Goal: Book appointment/travel/reservation

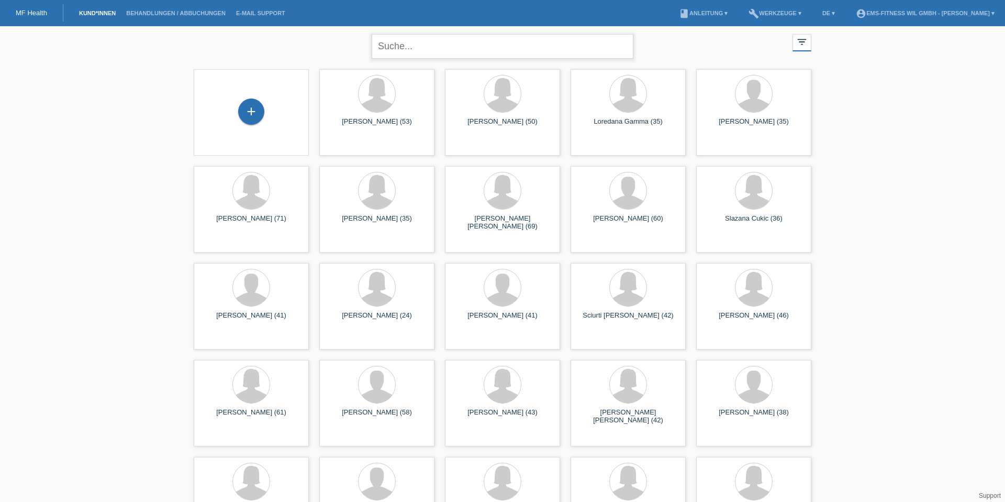
click at [479, 56] on input "text" at bounding box center [503, 46] width 262 height 25
type input "redic"
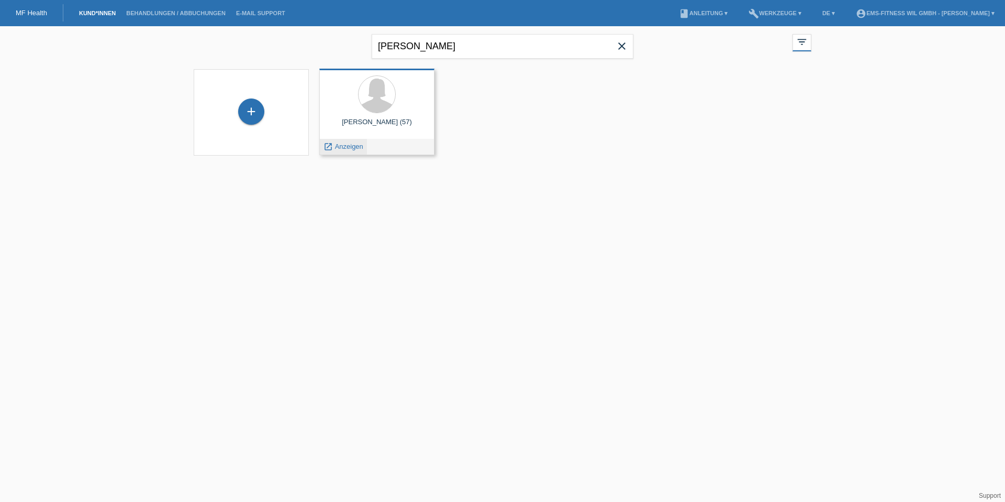
click at [350, 148] on span "Anzeigen" at bounding box center [349, 146] width 28 height 8
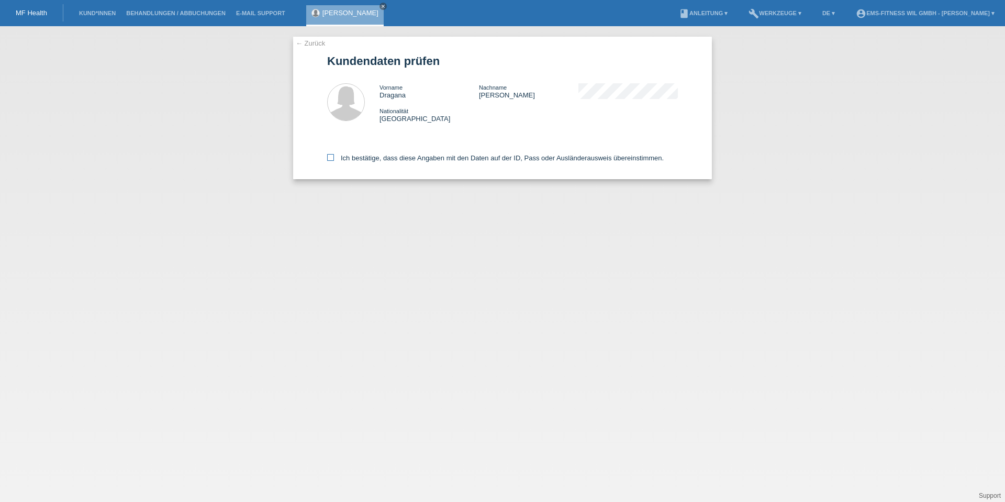
click at [355, 160] on label "Ich bestätige, dass diese Angaben mit den Daten auf der ID, Pass oder Ausländer…" at bounding box center [495, 158] width 337 height 8
click at [334, 160] on input "Ich bestätige, dass diese Angaben mit den Daten auf der ID, Pass oder Ausländer…" at bounding box center [330, 157] width 7 height 7
checkbox input "true"
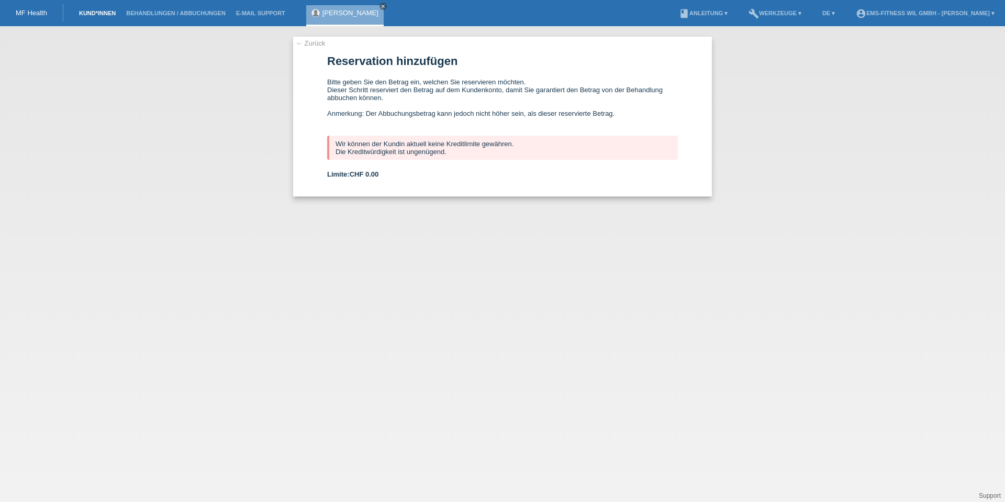
click at [92, 12] on link "Kund*innen" at bounding box center [97, 13] width 47 height 6
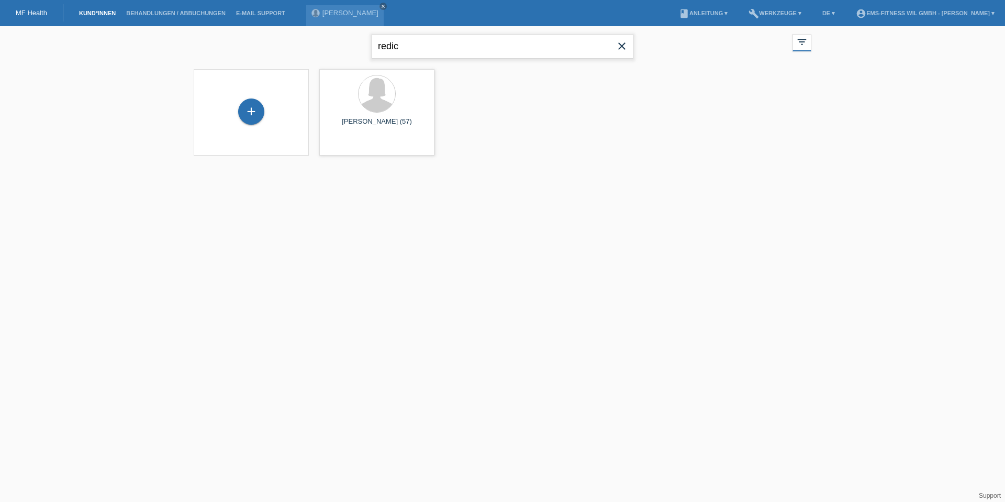
drag, startPoint x: 456, startPoint y: 49, endPoint x: 299, endPoint y: 36, distance: 157.6
click at [299, 36] on div "redic close filter_list view_module Alle Kund*innen anzeigen star Markierte Kun…" at bounding box center [502, 45] width 628 height 38
type input "gleice"
click at [345, 146] on span "Anzeigen" at bounding box center [349, 146] width 28 height 8
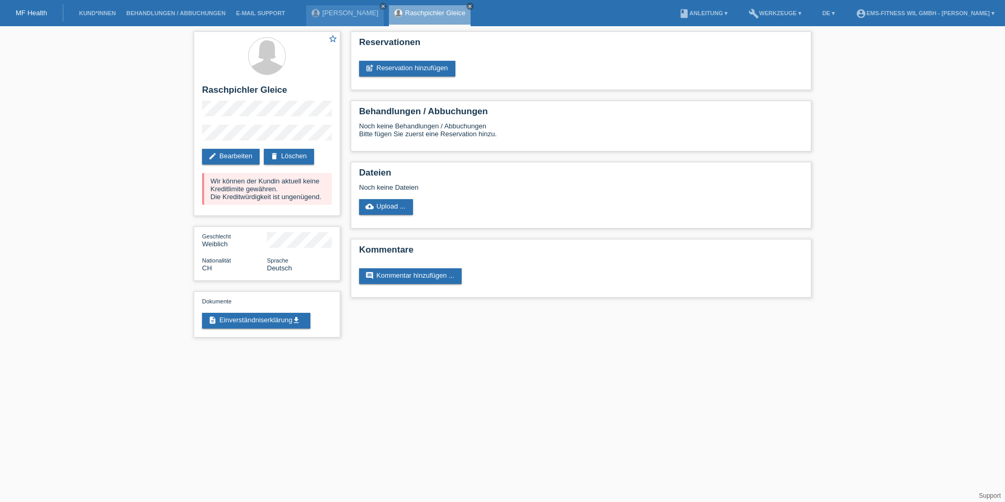
click at [394, 64] on link "post_add Reservation hinzufügen" at bounding box center [407, 69] width 96 height 16
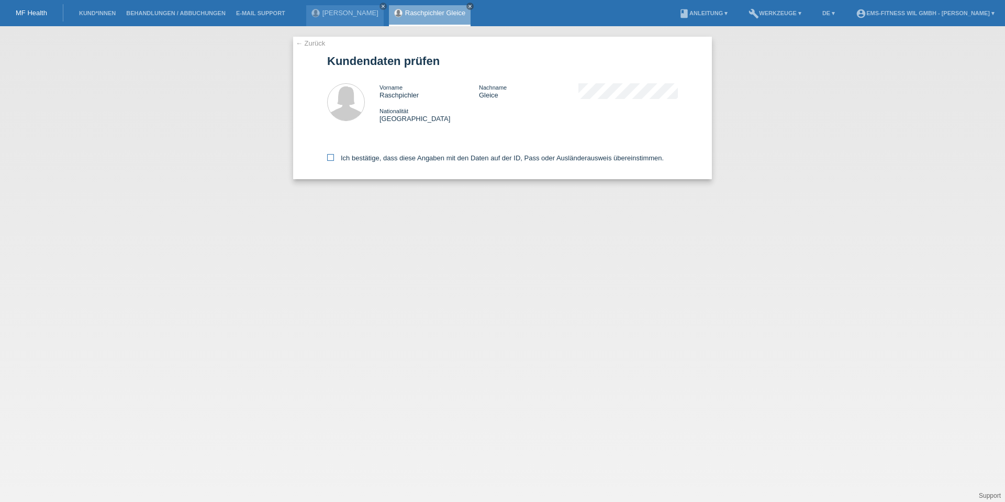
click at [340, 155] on label "Ich bestätige, dass diese Angaben mit den Daten auf der ID, Pass oder Ausländer…" at bounding box center [495, 158] width 337 height 8
click at [334, 155] on input "Ich bestätige, dass diese Angaben mit den Daten auf der ID, Pass oder Ausländer…" at bounding box center [330, 157] width 7 height 7
checkbox input "true"
